Goal: Transaction & Acquisition: Purchase product/service

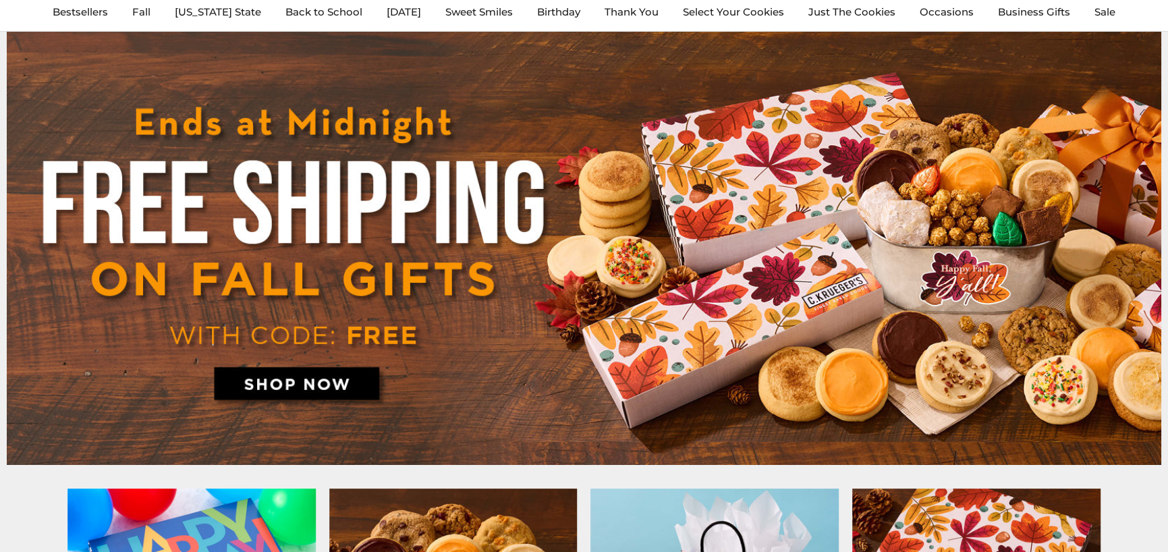
scroll to position [135, 0]
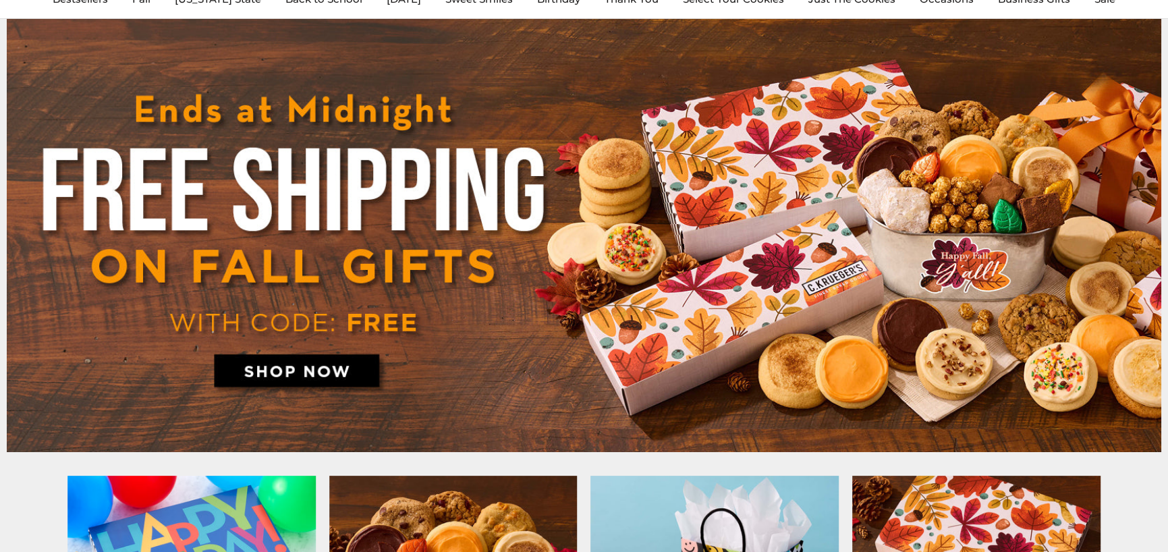
click at [317, 367] on img at bounding box center [584, 235] width 1155 height 433
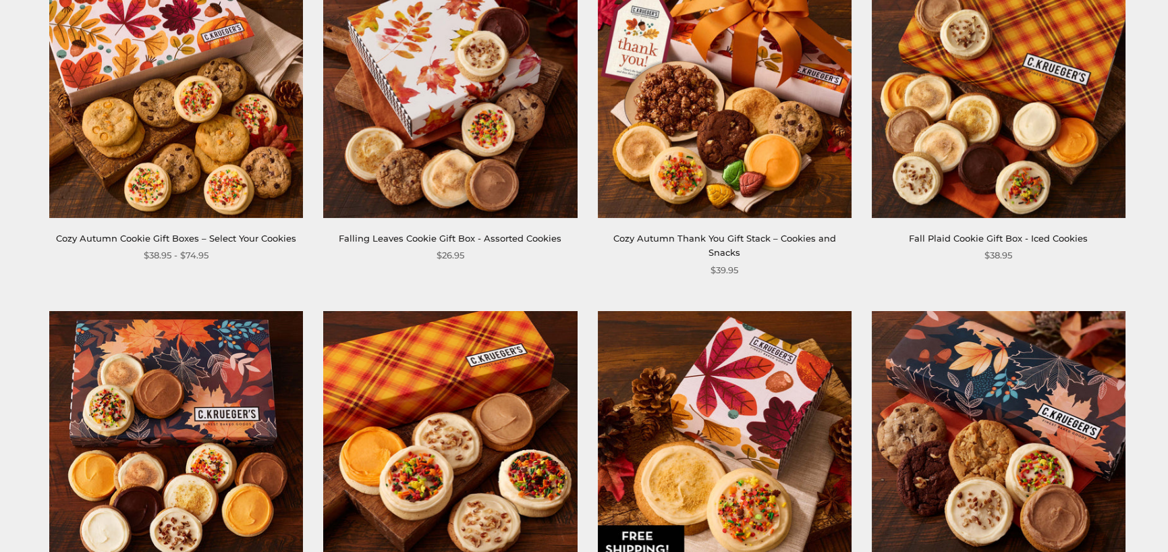
scroll to position [1485, 0]
